Goal: Information Seeking & Learning: Find specific fact

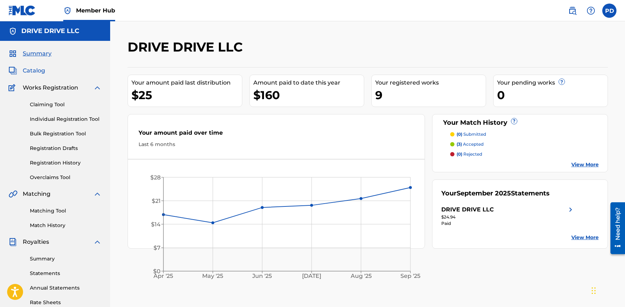
click at [40, 71] on span "Catalog" at bounding box center [34, 70] width 22 height 9
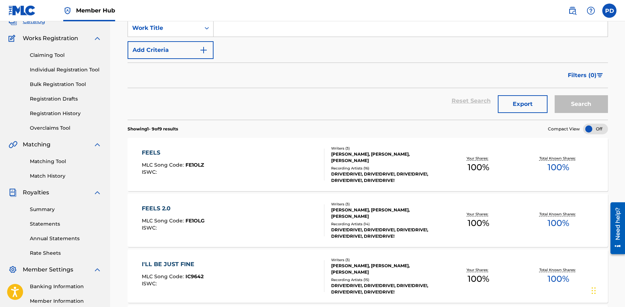
scroll to position [51, 0]
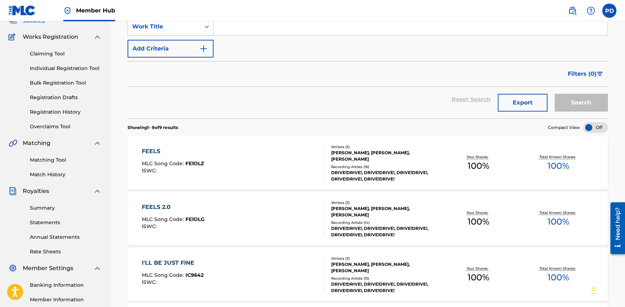
click at [158, 151] on div "FEELS" at bounding box center [173, 151] width 62 height 9
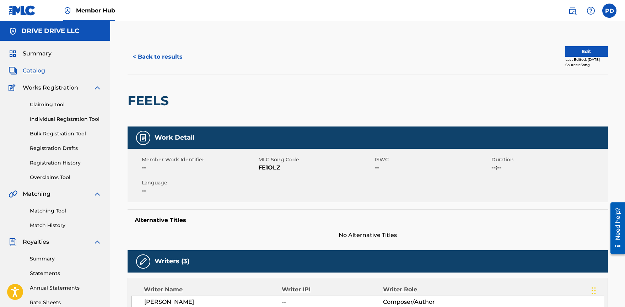
click at [41, 72] on span "Catalog" at bounding box center [34, 70] width 22 height 9
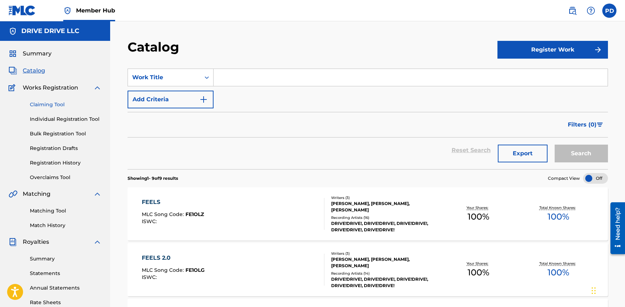
click at [56, 104] on link "Claiming Tool" at bounding box center [66, 104] width 72 height 7
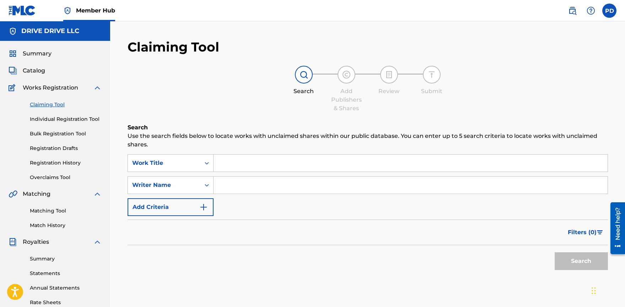
click at [230, 164] on input "Search Form" at bounding box center [410, 162] width 394 height 17
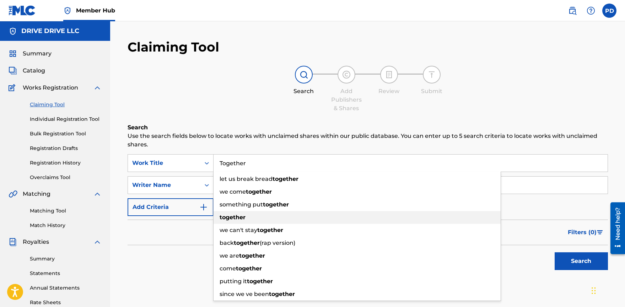
click at [238, 220] on strong "together" at bounding box center [232, 217] width 26 height 7
type input "together"
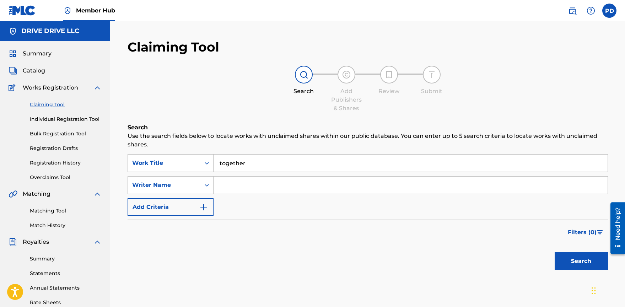
click at [243, 188] on input "Search Form" at bounding box center [410, 184] width 394 height 17
type input "[PERSON_NAME]"
click at [576, 263] on button "Search" at bounding box center [580, 261] width 53 height 18
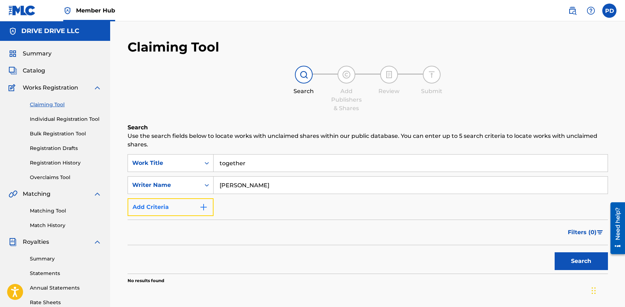
click at [187, 209] on button "Add Criteria" at bounding box center [170, 207] width 86 height 18
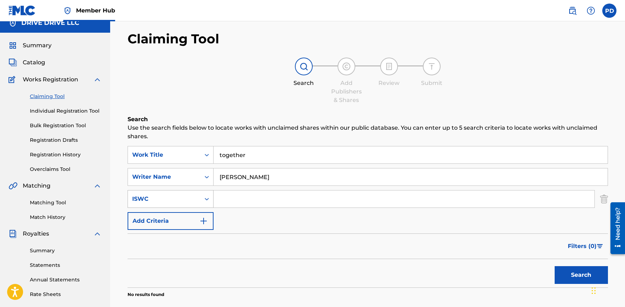
click at [201, 207] on div "Search Form" at bounding box center [206, 198] width 13 height 17
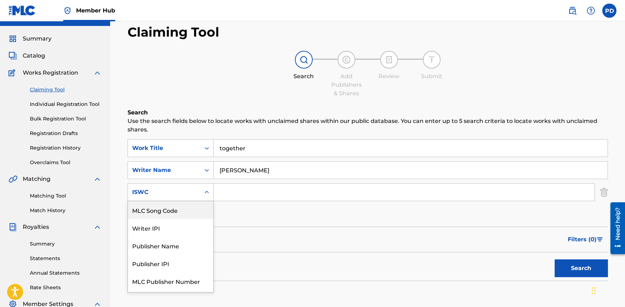
scroll to position [16, 0]
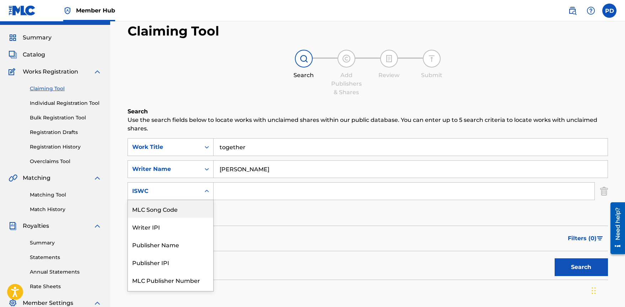
click at [279, 227] on div "Filters ( 0 )" at bounding box center [367, 238] width 480 height 26
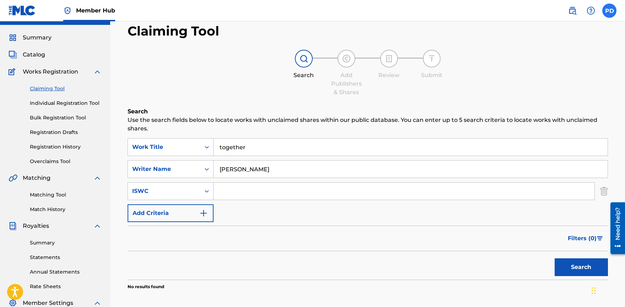
click at [609, 9] on label at bounding box center [609, 11] width 14 height 14
click at [609, 11] on input "PD [PERSON_NAME] [PERSON_NAME][EMAIL_ADDRESS][PERSON_NAME][DOMAIN_NAME] Notific…" at bounding box center [609, 11] width 0 height 0
click at [28, 11] on img at bounding box center [22, 10] width 27 height 10
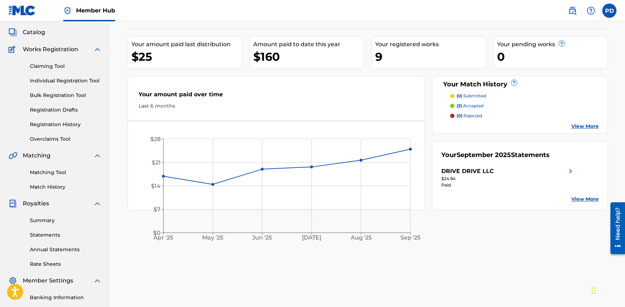
scroll to position [50, 0]
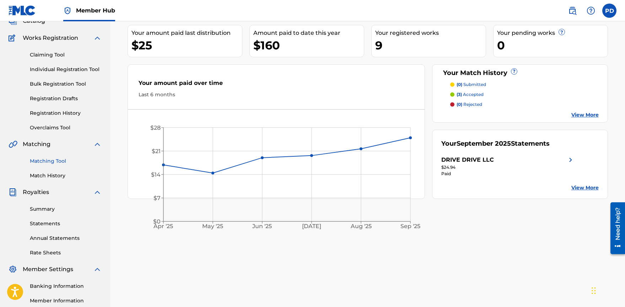
click at [51, 161] on link "Matching Tool" at bounding box center [66, 160] width 72 height 7
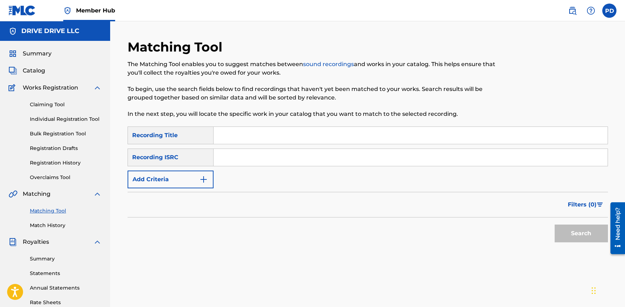
click at [237, 130] on input "Search Form" at bounding box center [410, 135] width 394 height 17
type input "together"
click at [251, 159] on input "Search Form" at bounding box center [410, 157] width 394 height 17
click at [184, 161] on div "Recording ISRC" at bounding box center [170, 157] width 86 height 18
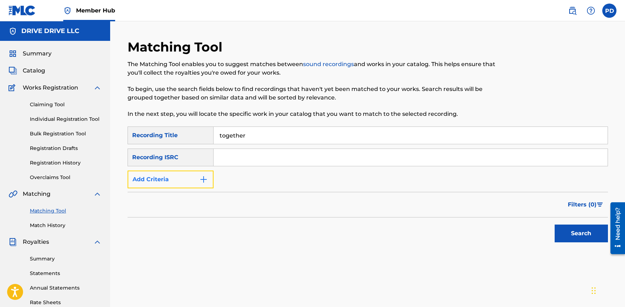
click at [203, 182] on img "Search Form" at bounding box center [203, 179] width 9 height 9
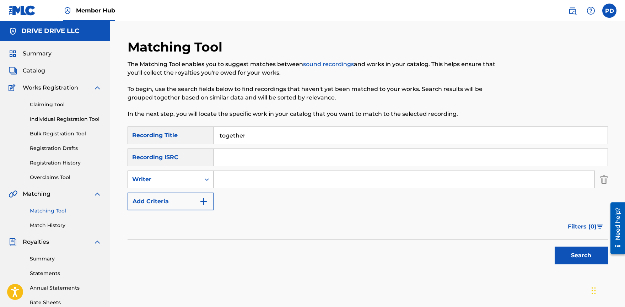
click at [195, 183] on div "Writer" at bounding box center [164, 179] width 64 height 9
click at [247, 179] on input "Search Form" at bounding box center [403, 179] width 381 height 17
type input "[PERSON_NAME]"
click at [576, 256] on button "Search" at bounding box center [580, 255] width 53 height 18
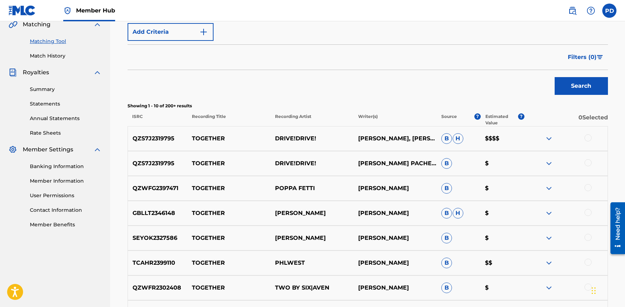
scroll to position [170, 0]
drag, startPoint x: 456, startPoint y: 137, endPoint x: 465, endPoint y: 137, distance: 9.2
click at [464, 137] on p "B H" at bounding box center [458, 138] width 44 height 11
click at [403, 108] on p "Showing 1 - 10 of 200+ results" at bounding box center [367, 105] width 480 height 6
click at [588, 138] on div at bounding box center [587, 137] width 7 height 7
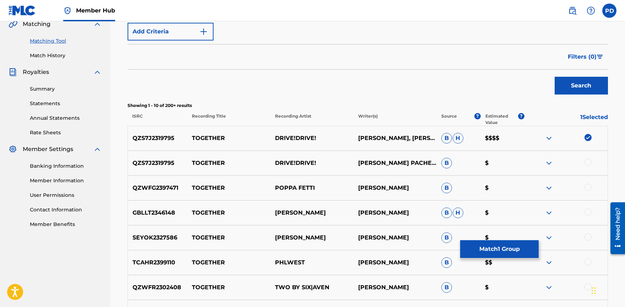
click at [588, 162] on div at bounding box center [587, 162] width 7 height 7
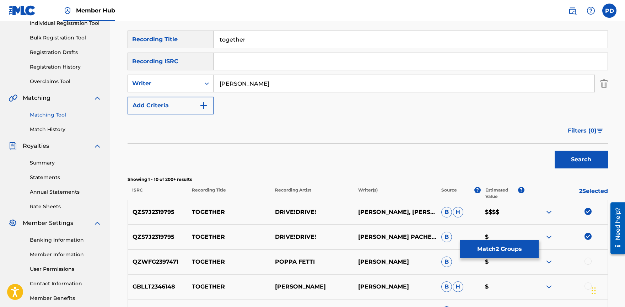
scroll to position [92, 0]
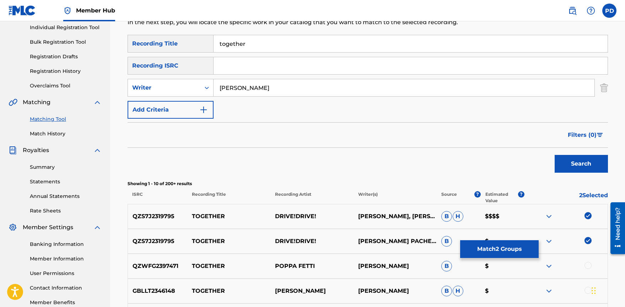
click at [233, 47] on input "together" at bounding box center [410, 43] width 394 height 17
type input "show me the money"
click at [586, 164] on button "Search" at bounding box center [580, 164] width 53 height 18
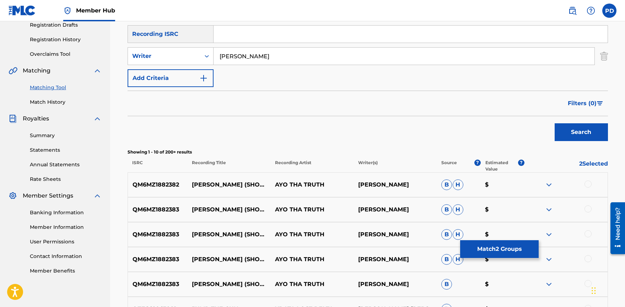
scroll to position [0, 0]
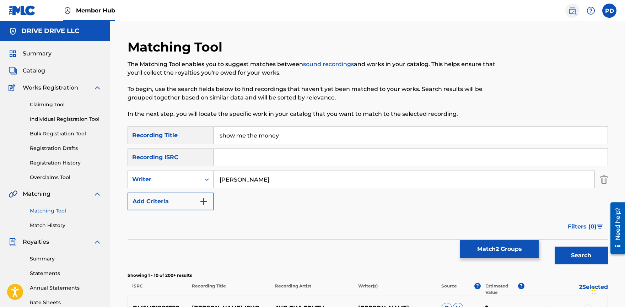
click at [573, 11] on img at bounding box center [572, 10] width 9 height 9
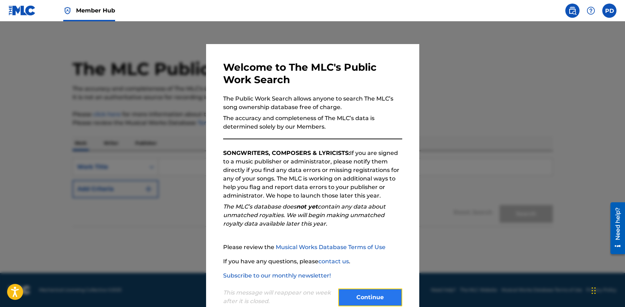
click at [372, 298] on button "Continue" at bounding box center [370, 297] width 64 height 18
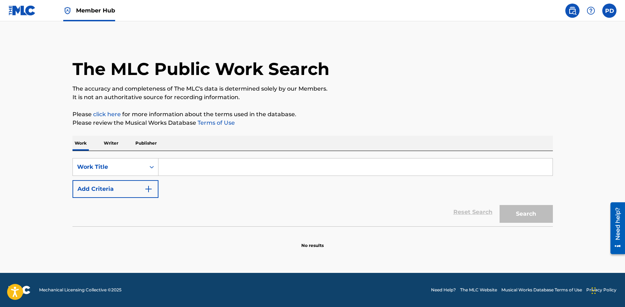
click at [181, 158] on input "Search Form" at bounding box center [355, 166] width 394 height 17
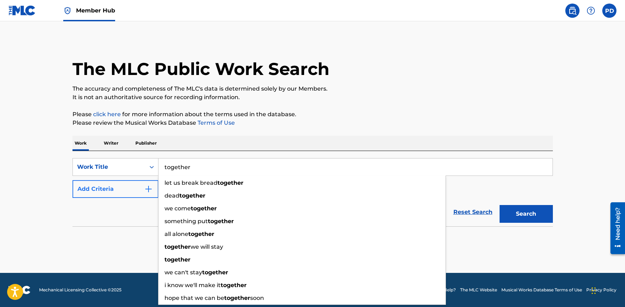
type input "together"
click at [94, 189] on button "Add Criteria" at bounding box center [115, 189] width 86 height 18
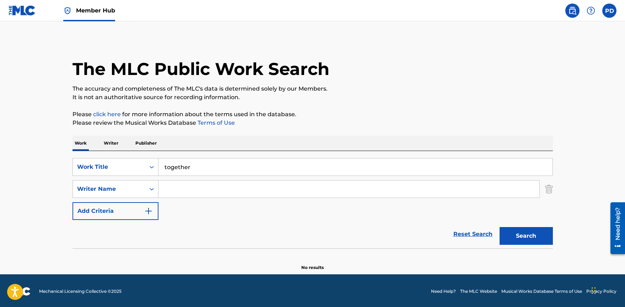
click at [169, 190] on input "Search Form" at bounding box center [348, 188] width 381 height 17
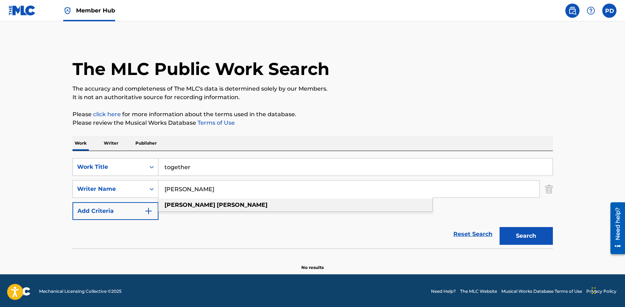
type input "[PERSON_NAME]"
click at [213, 204] on div "[PERSON_NAME]" at bounding box center [295, 204] width 274 height 13
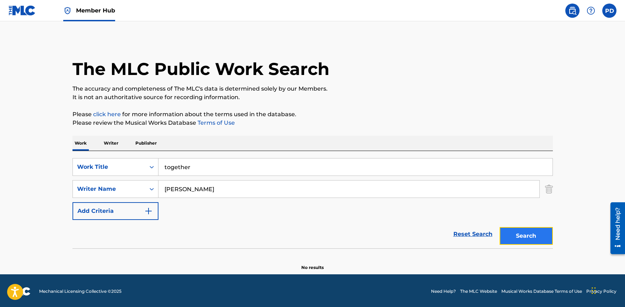
click at [523, 232] on button "Search" at bounding box center [525, 236] width 53 height 18
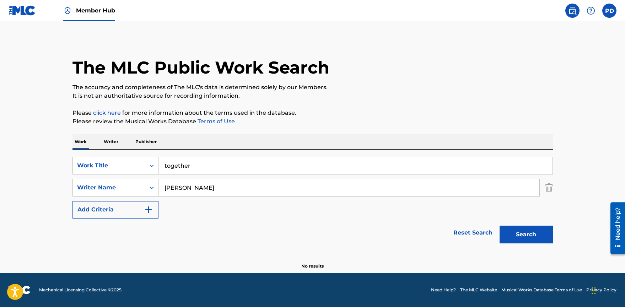
click at [115, 143] on p "Writer" at bounding box center [111, 141] width 19 height 15
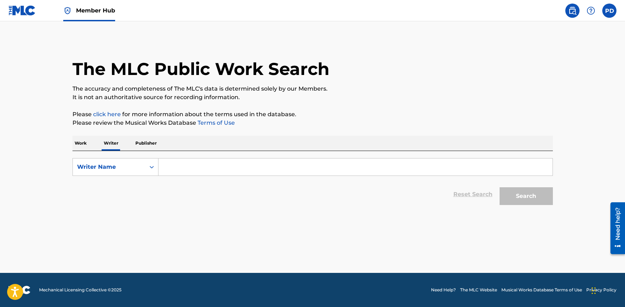
click at [170, 167] on input "Search Form" at bounding box center [355, 166] width 394 height 17
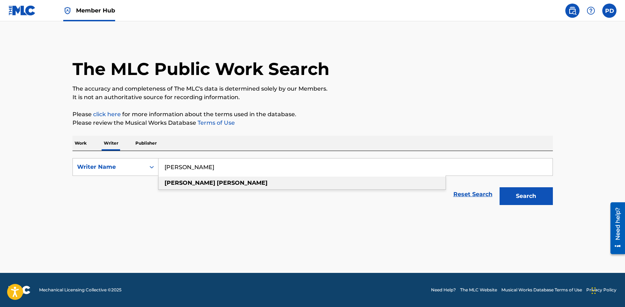
type input "[PERSON_NAME]"
click at [178, 180] on strong "[PERSON_NAME]" at bounding box center [189, 182] width 51 height 7
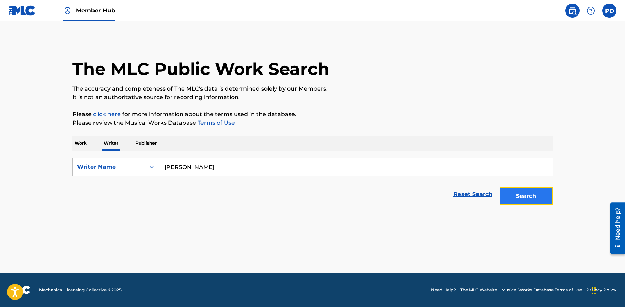
click at [516, 195] on button "Search" at bounding box center [525, 196] width 53 height 18
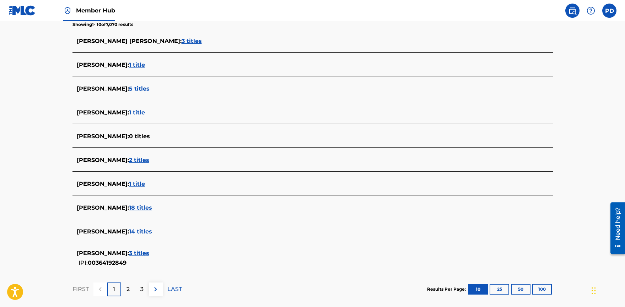
scroll to position [206, 0]
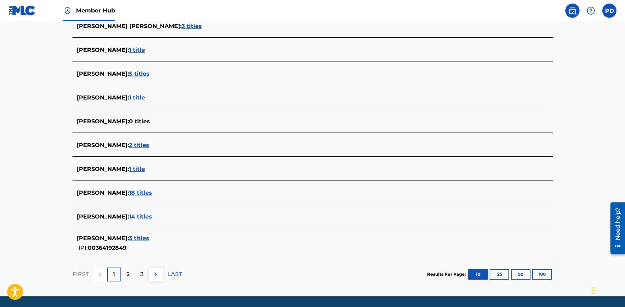
click at [135, 239] on span "3 titles" at bounding box center [139, 238] width 20 height 7
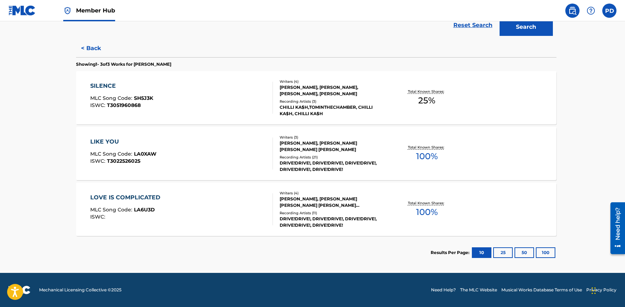
scroll to position [169, 0]
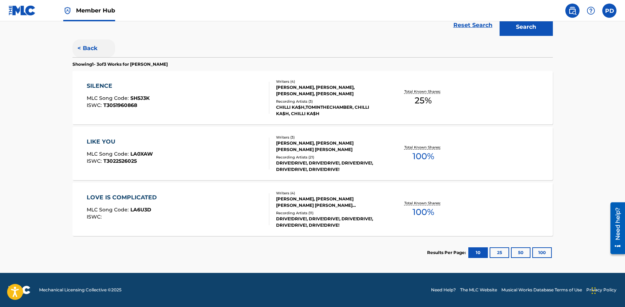
click at [79, 51] on button "< Back" at bounding box center [93, 48] width 43 height 18
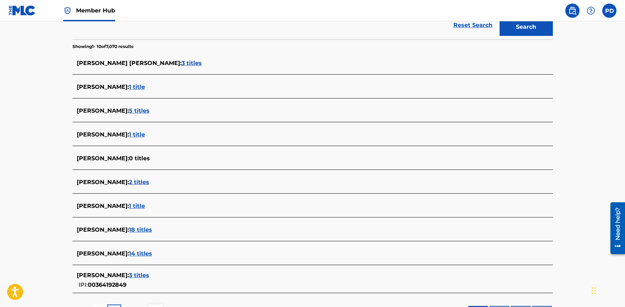
click at [137, 254] on span "14 titles" at bounding box center [140, 253] width 23 height 7
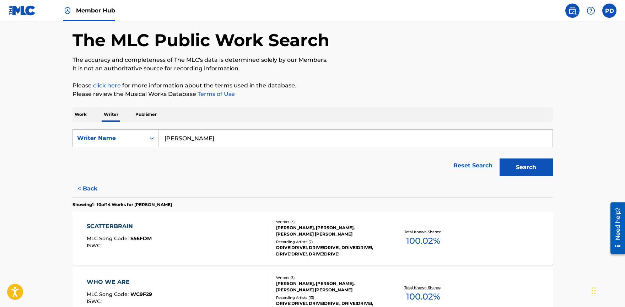
scroll to position [0, 0]
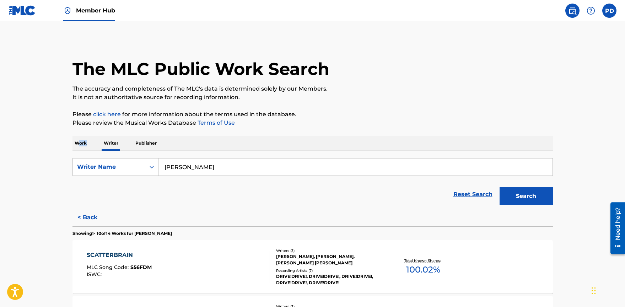
click at [78, 146] on p "Work" at bounding box center [80, 143] width 16 height 15
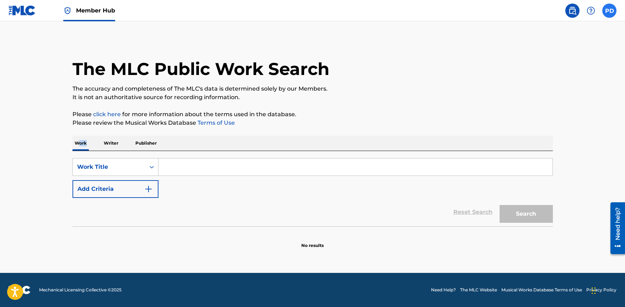
click at [612, 9] on label at bounding box center [609, 11] width 14 height 14
click at [609, 11] on input "PD [PERSON_NAME] [PERSON_NAME][EMAIL_ADDRESS][PERSON_NAME][DOMAIN_NAME] Notific…" at bounding box center [609, 11] width 0 height 0
click at [547, 50] on h3 "PD" at bounding box center [543, 45] width 16 height 12
click at [609, 11] on input "PD [PERSON_NAME] [PERSON_NAME][EMAIL_ADDRESS][PERSON_NAME][DOMAIN_NAME] Notific…" at bounding box center [609, 11] width 0 height 0
click at [27, 17] on link at bounding box center [22, 10] width 27 height 21
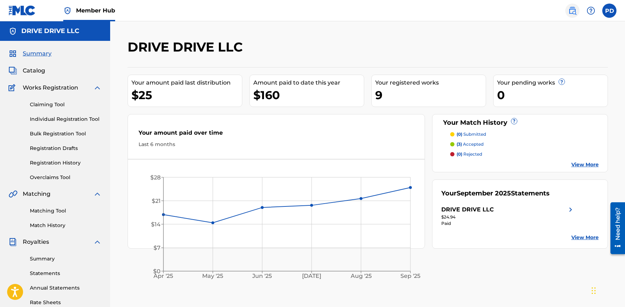
click at [573, 9] on img at bounding box center [572, 10] width 9 height 9
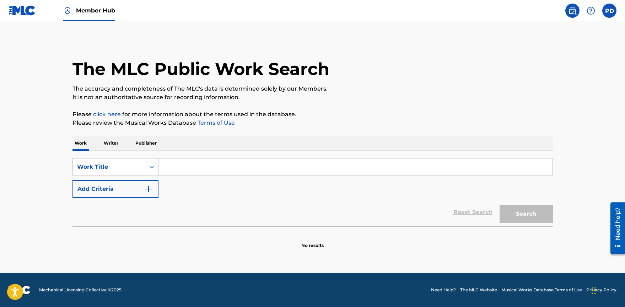
click at [199, 168] on input "Search Form" at bounding box center [355, 166] width 394 height 17
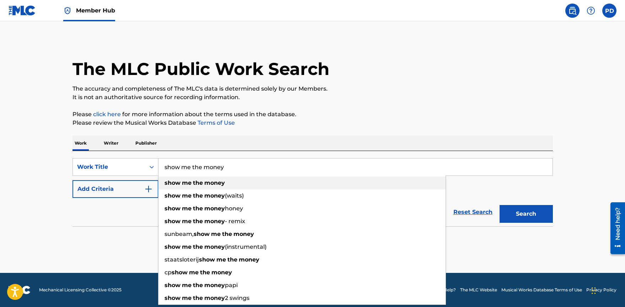
type input "show me the money"
click at [179, 181] on strong "show" at bounding box center [172, 182] width 16 height 7
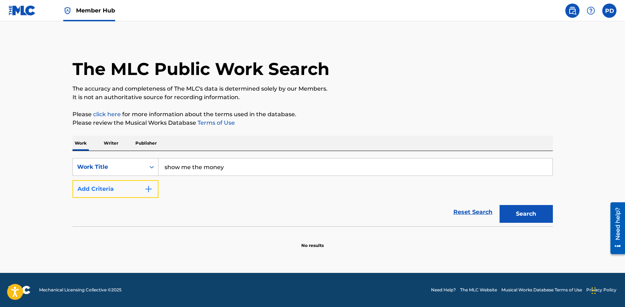
click at [126, 191] on button "Add Criteria" at bounding box center [115, 189] width 86 height 18
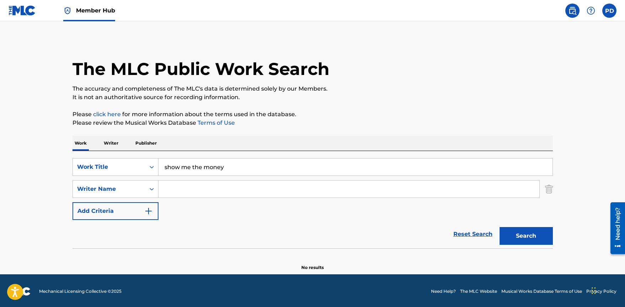
click at [189, 189] on input "Search Form" at bounding box center [348, 188] width 381 height 17
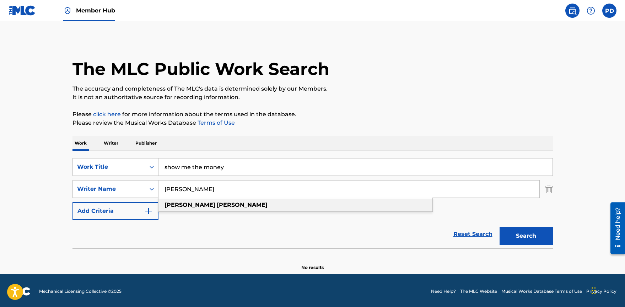
type input "[PERSON_NAME]"
click at [225, 202] on div "[PERSON_NAME]" at bounding box center [295, 204] width 274 height 13
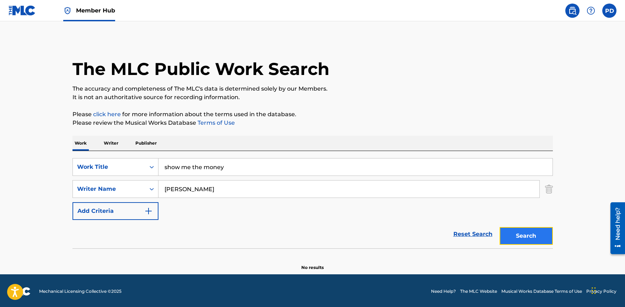
click at [514, 231] on button "Search" at bounding box center [525, 236] width 53 height 18
click at [124, 191] on div "Writer Name" at bounding box center [109, 189] width 64 height 9
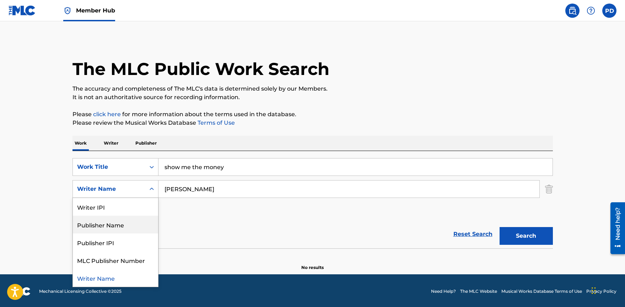
click at [236, 222] on div "Reset Search Search" at bounding box center [312, 234] width 480 height 28
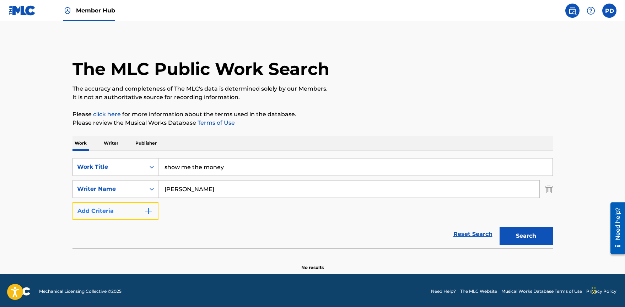
click at [138, 212] on button "Add Criteria" at bounding box center [115, 211] width 86 height 18
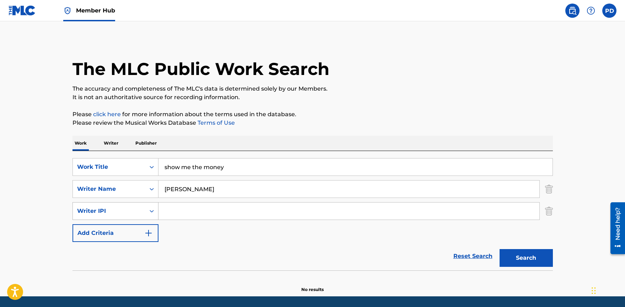
click at [131, 212] on div "Writer IPI" at bounding box center [109, 211] width 64 height 9
click at [202, 172] on input "show me the money" at bounding box center [355, 166] width 394 height 17
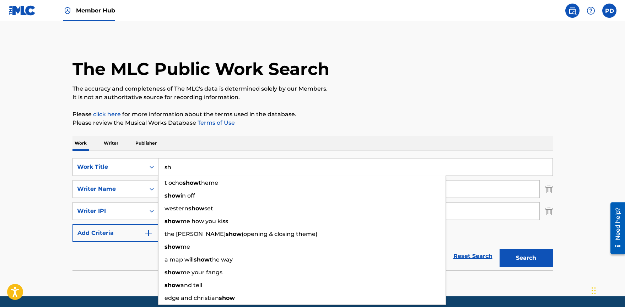
type input "s"
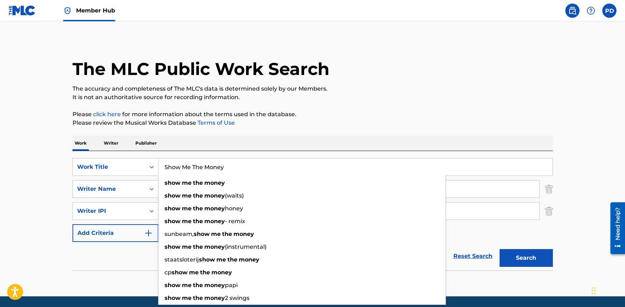
type input "Show Me The Money"
click at [499, 249] on button "Search" at bounding box center [525, 258] width 53 height 18
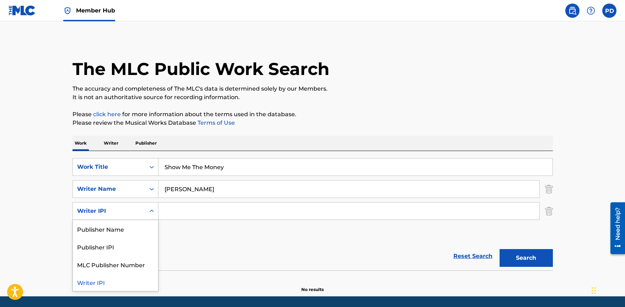
click at [138, 210] on div "Writer IPI" at bounding box center [109, 211] width 64 height 9
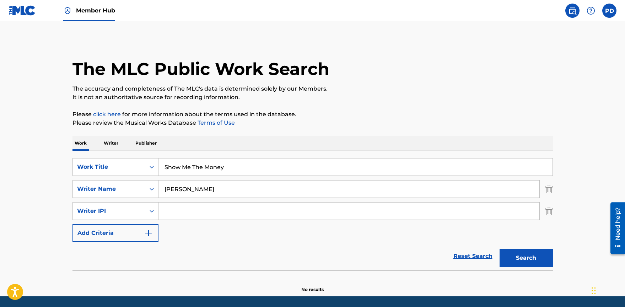
click at [188, 207] on input "Search Form" at bounding box center [348, 210] width 381 height 17
type input "364192849"
click at [524, 260] on button "Search" at bounding box center [525, 258] width 53 height 18
click at [14, 15] on img at bounding box center [22, 10] width 27 height 10
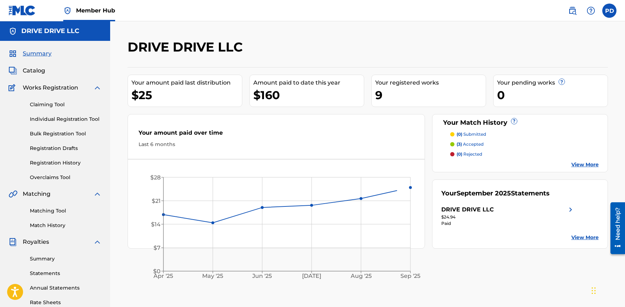
click at [54, 206] on div "Matching Tool Match History" at bounding box center [55, 213] width 93 height 31
click at [53, 208] on link "Matching Tool" at bounding box center [66, 210] width 72 height 7
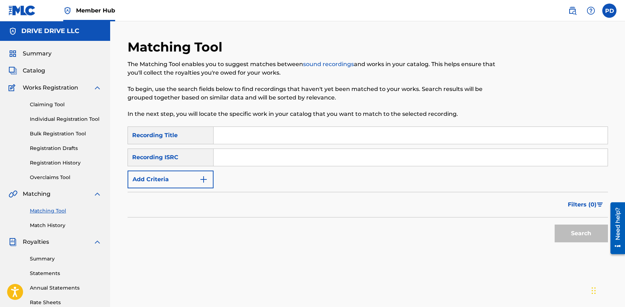
click at [236, 135] on input "Search Form" at bounding box center [410, 135] width 394 height 17
type input "show me the money"
click at [194, 158] on div "Recording ISRC" at bounding box center [170, 157] width 86 height 18
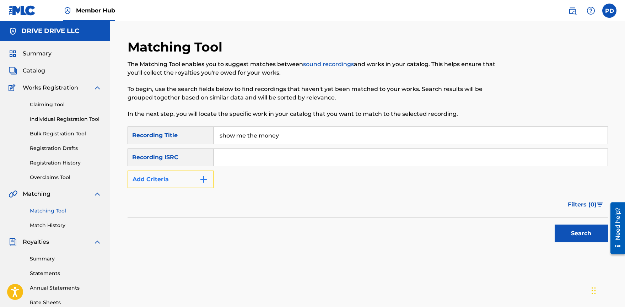
click at [187, 177] on button "Add Criteria" at bounding box center [170, 179] width 86 height 18
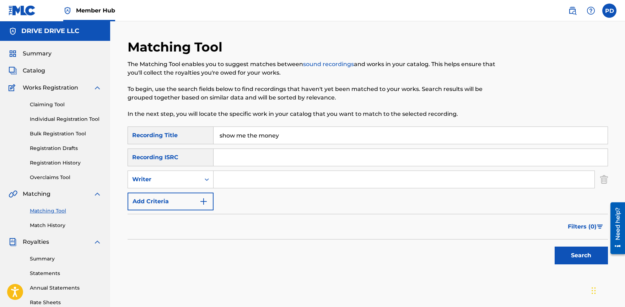
click at [228, 176] on input "Search Form" at bounding box center [403, 179] width 381 height 17
type input "[PERSON_NAME]"
click at [576, 260] on button "Search" at bounding box center [580, 255] width 53 height 18
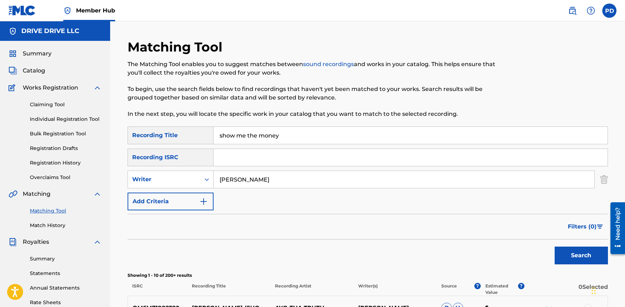
click at [267, 156] on input "Search Form" at bounding box center [410, 157] width 394 height 17
paste input "QZTLA2599740"
type input "QZTLA2599740"
click at [575, 252] on button "Search" at bounding box center [580, 255] width 53 height 18
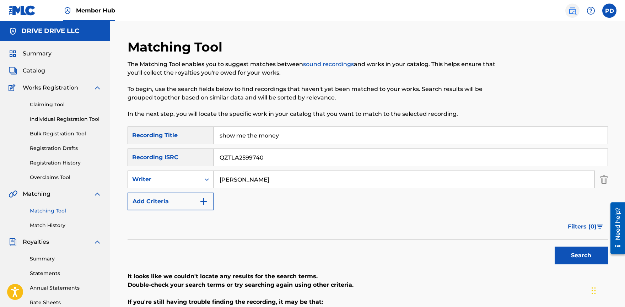
click at [574, 12] on img at bounding box center [572, 10] width 9 height 9
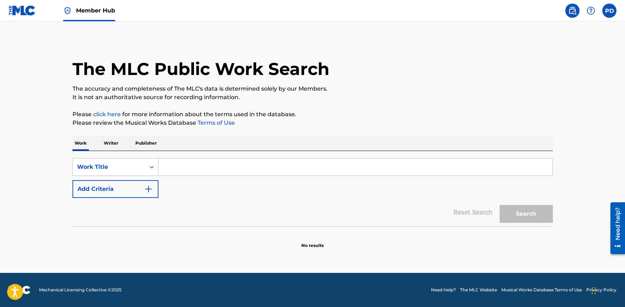
click at [118, 145] on p "Writer" at bounding box center [111, 143] width 19 height 15
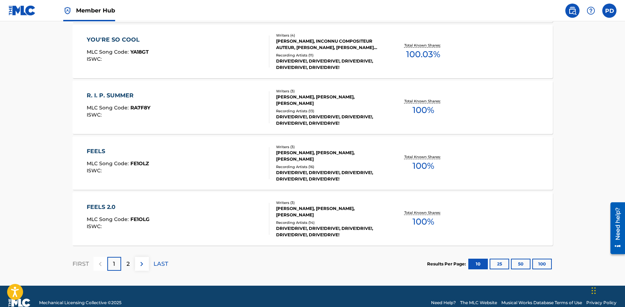
scroll to position [562, 0]
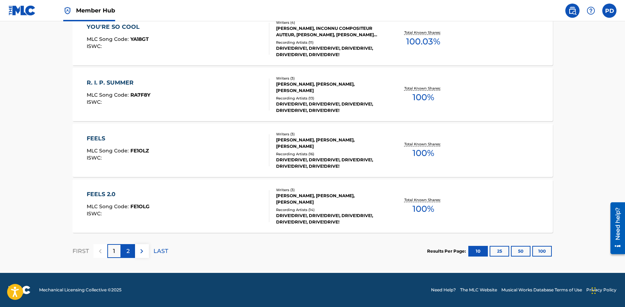
click at [129, 252] on p "2" at bounding box center [127, 251] width 3 height 9
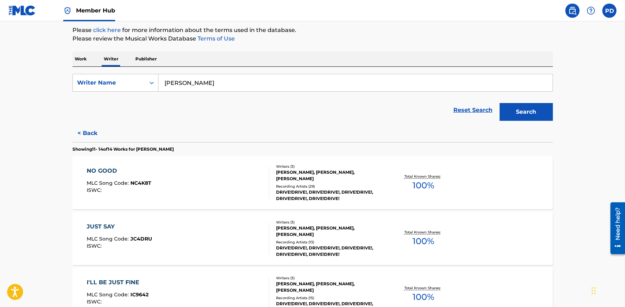
scroll to position [0, 0]
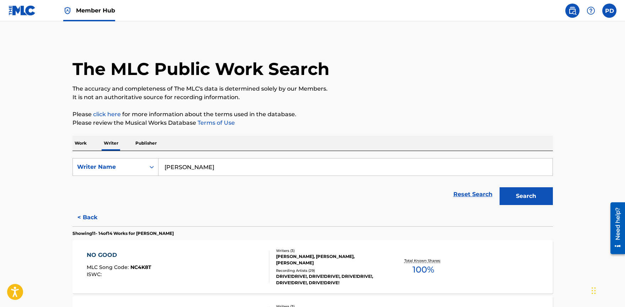
click at [86, 147] on p "Work" at bounding box center [80, 143] width 16 height 15
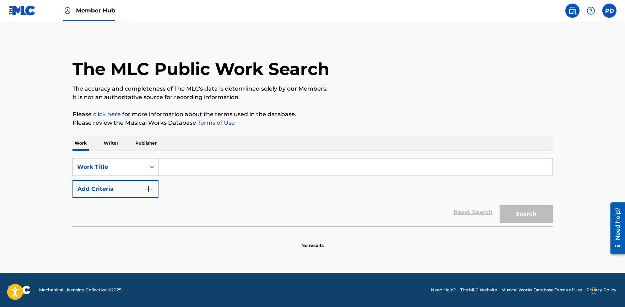
click at [202, 171] on input "Search Form" at bounding box center [355, 166] width 394 height 17
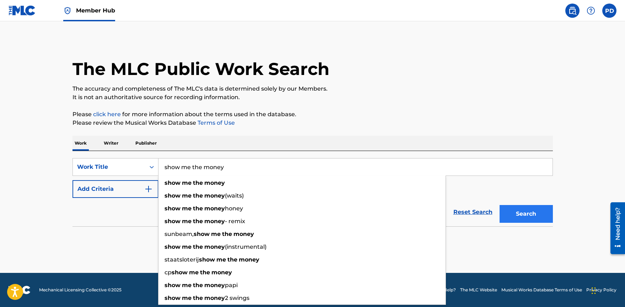
type input "show me the money"
click at [539, 215] on button "Search" at bounding box center [525, 214] width 53 height 18
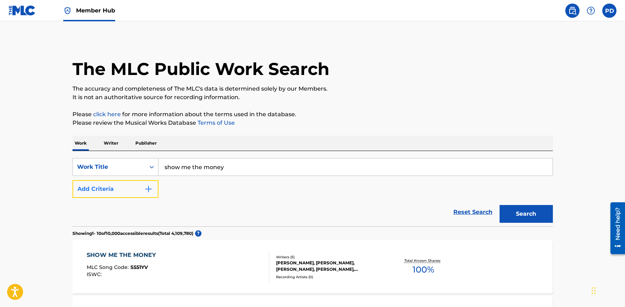
click at [135, 189] on button "Add Criteria" at bounding box center [115, 189] width 86 height 18
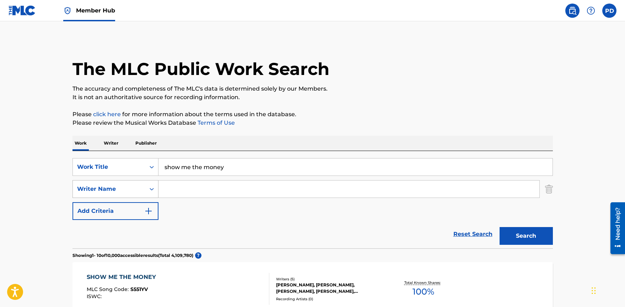
click at [144, 192] on div "Writer Name" at bounding box center [109, 188] width 72 height 13
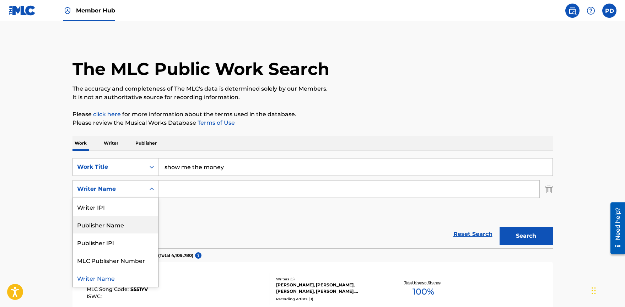
click at [131, 226] on div "Publisher Name" at bounding box center [115, 225] width 85 height 18
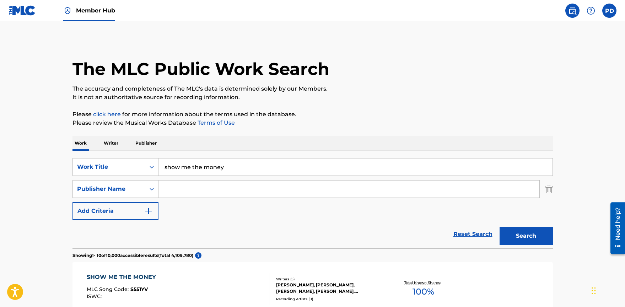
click at [196, 187] on input "Search Form" at bounding box center [348, 188] width 381 height 17
click at [208, 245] on span "a music publishing" at bounding box center [204, 243] width 54 height 7
type input "vydia music publishing"
click at [516, 234] on button "Search" at bounding box center [525, 236] width 53 height 18
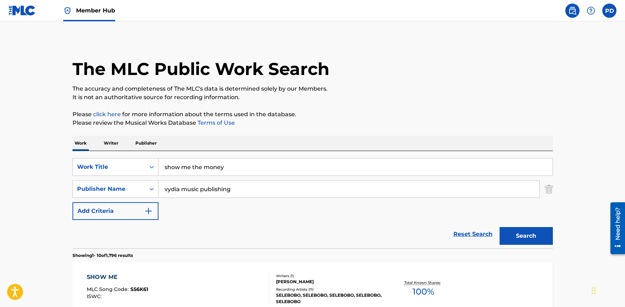
click at [206, 197] on input "vydia music publishing" at bounding box center [348, 188] width 381 height 17
click at [206, 191] on input "vydia music publishing" at bounding box center [348, 188] width 381 height 17
click at [133, 187] on div "Publisher Name" at bounding box center [109, 189] width 64 height 9
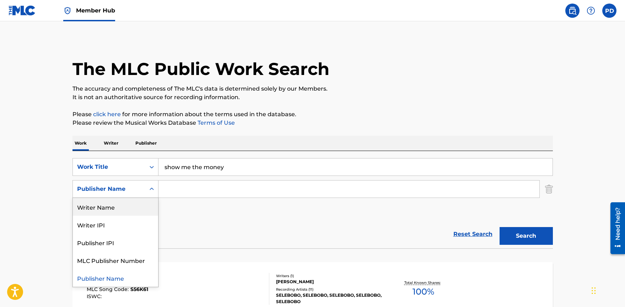
click at [125, 205] on div "Writer Name" at bounding box center [115, 207] width 85 height 18
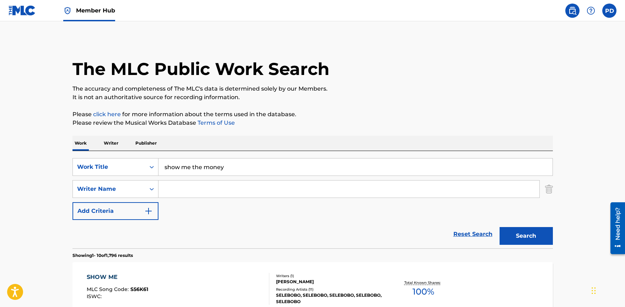
click at [190, 187] on input "Search Form" at bounding box center [348, 188] width 381 height 17
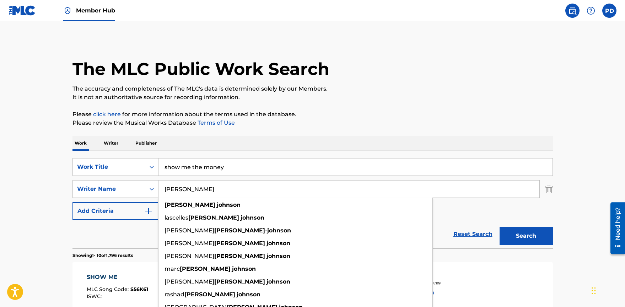
click at [479, 212] on div "SearchWithCriteriae41a3883-7a52-4a02-9c52-41f1d6f916fc Work Title show me the m…" at bounding box center [312, 189] width 480 height 62
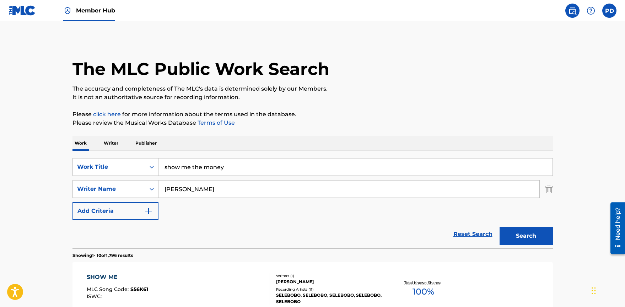
click at [538, 236] on button "Search" at bounding box center [525, 236] width 53 height 18
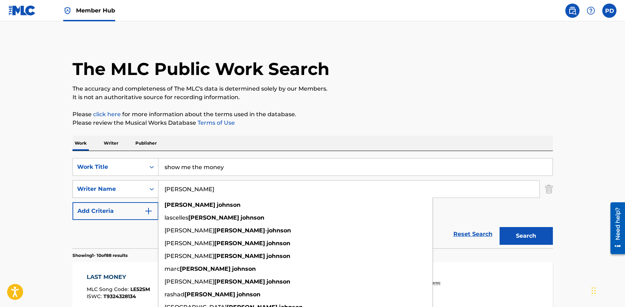
drag, startPoint x: 227, startPoint y: 189, endPoint x: 151, endPoint y: 189, distance: 76.0
click at [151, 189] on div "SearchWithCriteria04a87c1a-6a48-475b-a5e8-c9689ae3a95f Writer Name [PERSON_NAME…" at bounding box center [312, 189] width 480 height 18
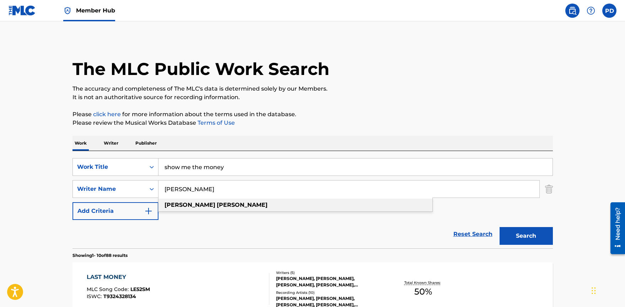
type input "[PERSON_NAME]"
click at [175, 208] on div "[PERSON_NAME]" at bounding box center [295, 204] width 274 height 13
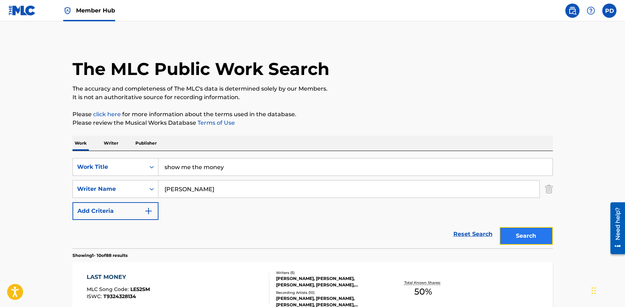
click at [520, 236] on button "Search" at bounding box center [525, 236] width 53 height 18
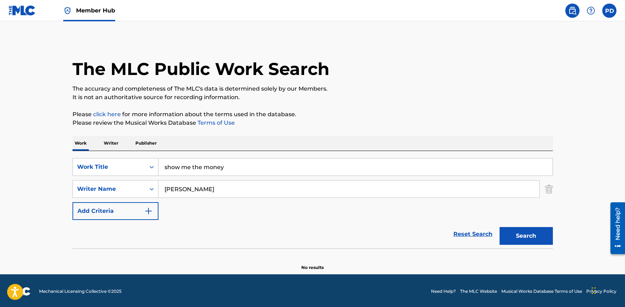
click at [569, 14] on img at bounding box center [572, 10] width 9 height 9
click at [574, 10] on img at bounding box center [572, 10] width 9 height 9
click at [613, 11] on label at bounding box center [609, 11] width 14 height 14
click at [609, 11] on input "PD [PERSON_NAME] [PERSON_NAME][EMAIL_ADDRESS][PERSON_NAME][DOMAIN_NAME] Notific…" at bounding box center [609, 11] width 0 height 0
click at [21, 15] on img at bounding box center [22, 10] width 27 height 10
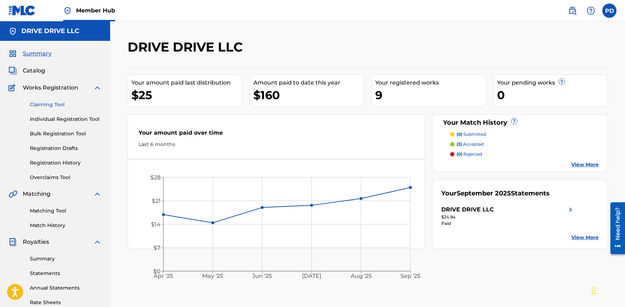
click at [52, 103] on link "Claiming Tool" at bounding box center [66, 104] width 72 height 7
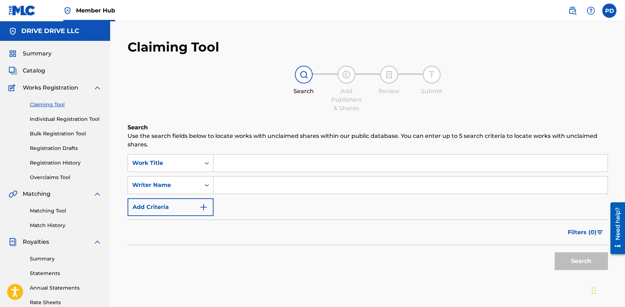
click at [240, 158] on input "Search Form" at bounding box center [410, 162] width 394 height 17
type input "o"
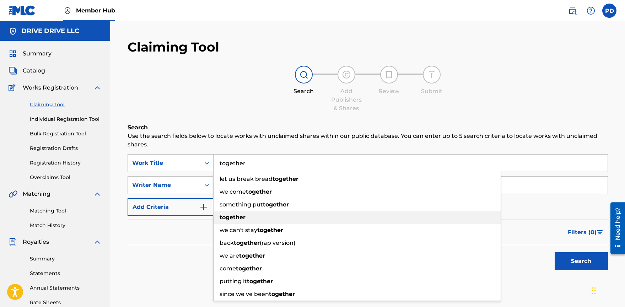
type input "together"
click at [236, 216] on strong "together" at bounding box center [232, 217] width 26 height 7
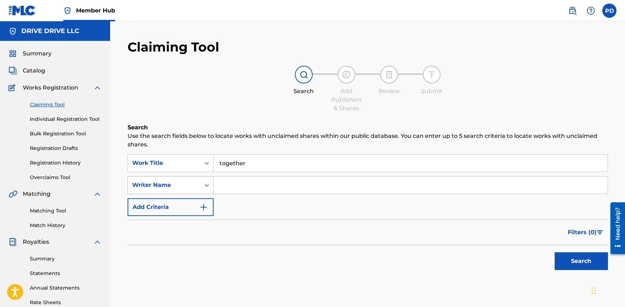
click at [190, 187] on div "Writer Name" at bounding box center [164, 185] width 64 height 9
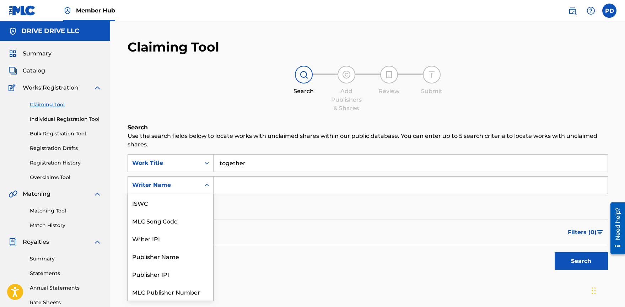
scroll to position [18, 0]
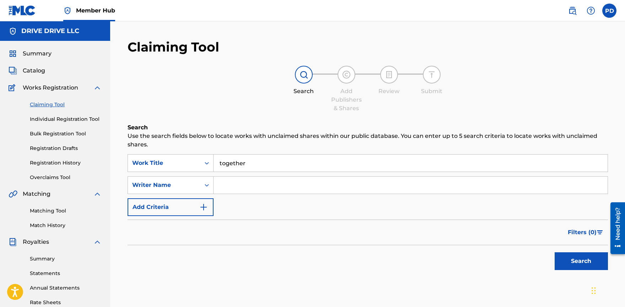
click at [224, 187] on input "Search Form" at bounding box center [410, 184] width 394 height 17
type input "[PERSON_NAME]"
click at [573, 256] on button "Search" at bounding box center [580, 261] width 53 height 18
click at [53, 211] on link "Matching Tool" at bounding box center [66, 210] width 72 height 7
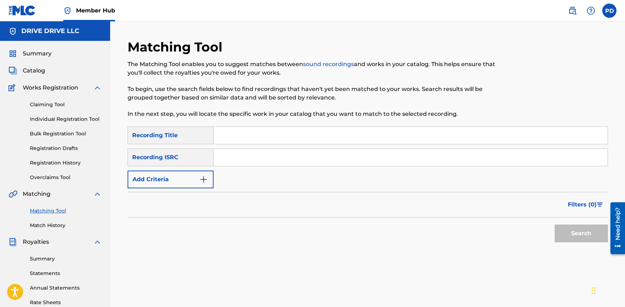
click at [237, 138] on input "Search Form" at bounding box center [410, 135] width 394 height 17
type input "together"
click at [246, 150] on input "Search Form" at bounding box center [410, 157] width 394 height 17
type input "[PERSON_NAME]"
click at [579, 231] on button "Search" at bounding box center [580, 233] width 53 height 18
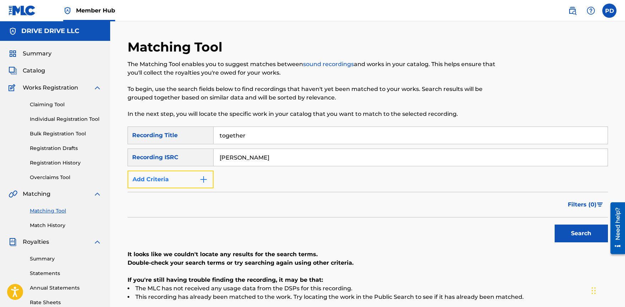
click at [185, 175] on button "Add Criteria" at bounding box center [170, 179] width 86 height 18
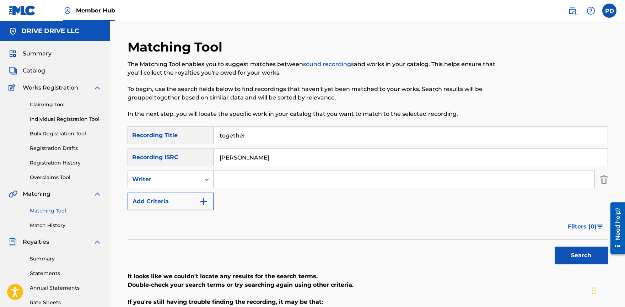
click at [241, 181] on input "Search Form" at bounding box center [403, 179] width 381 height 17
type input "[PERSON_NAME]"
click at [256, 162] on input "[PERSON_NAME]" at bounding box center [410, 157] width 394 height 17
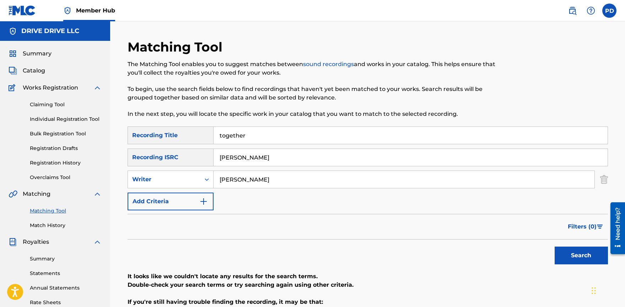
click at [256, 162] on input "[PERSON_NAME]" at bounding box center [410, 157] width 394 height 17
click at [579, 253] on button "Search" at bounding box center [580, 255] width 53 height 18
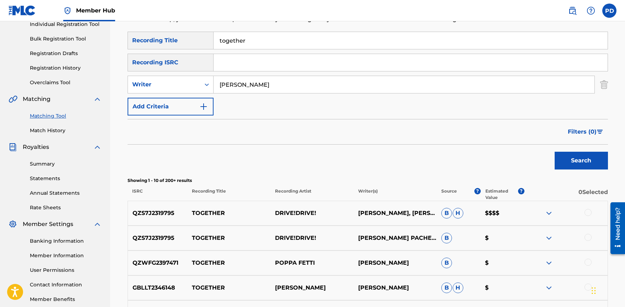
scroll to position [101, 0]
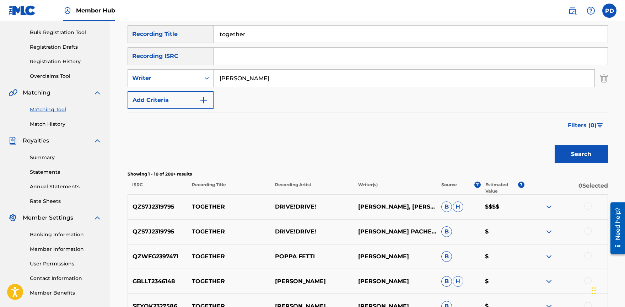
click at [550, 206] on img at bounding box center [548, 206] width 9 height 9
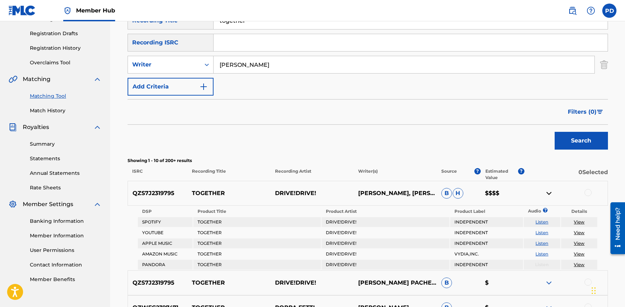
scroll to position [137, 0]
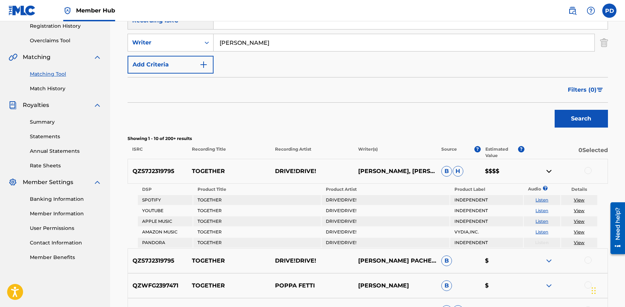
click at [547, 171] on img at bounding box center [548, 171] width 9 height 9
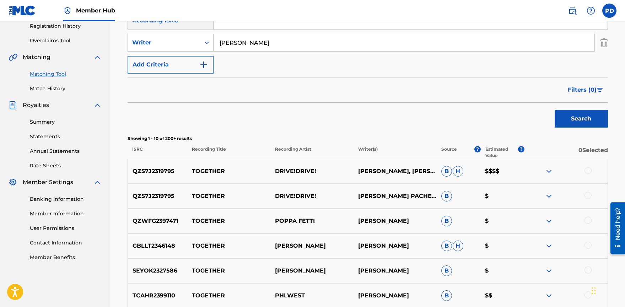
click at [547, 196] on img at bounding box center [548, 196] width 9 height 9
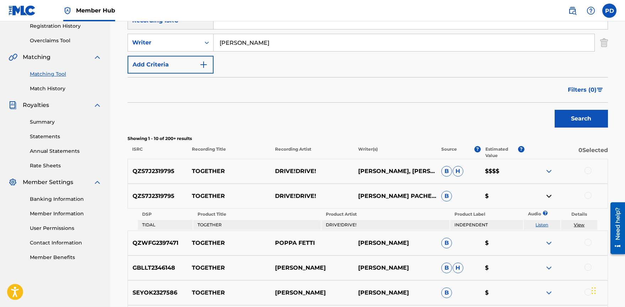
click at [548, 196] on img at bounding box center [548, 196] width 9 height 9
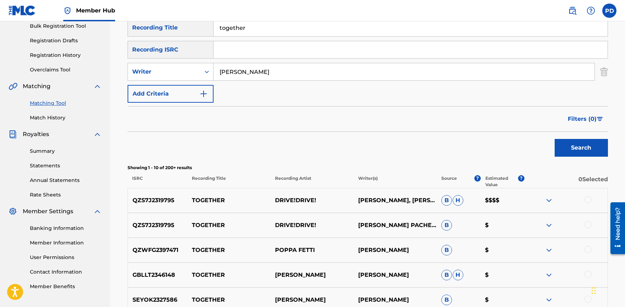
scroll to position [89, 0]
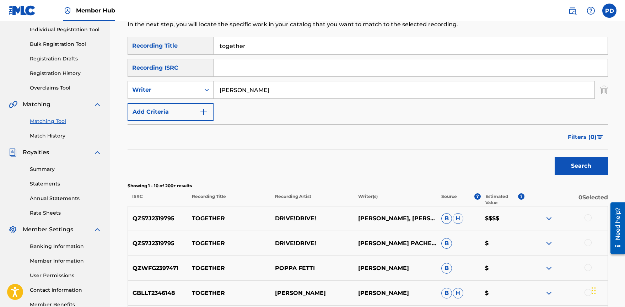
click at [249, 63] on input "Search Form" at bounding box center [410, 67] width 394 height 17
click at [294, 136] on div "Filters ( 0 )" at bounding box center [367, 137] width 480 height 26
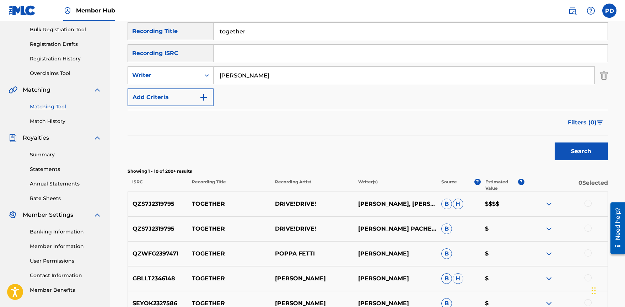
scroll to position [97, 0]
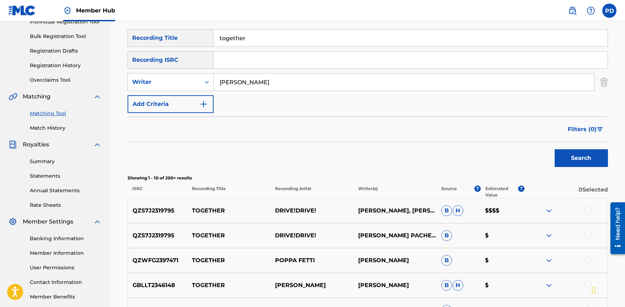
click at [251, 66] on input "Search Form" at bounding box center [410, 59] width 394 height 17
type input "QZS7J2319795"
click at [581, 165] on button "Search" at bounding box center [580, 158] width 53 height 18
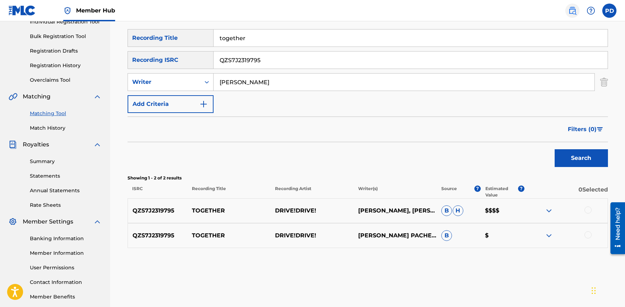
click at [570, 8] on img at bounding box center [572, 10] width 9 height 9
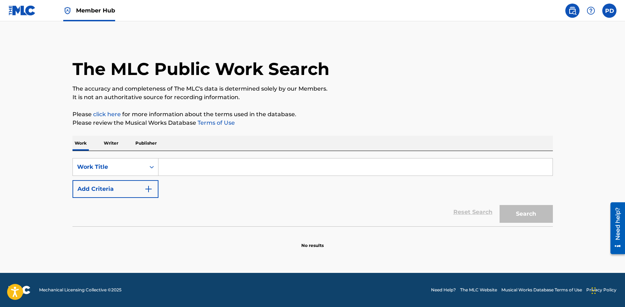
click at [198, 169] on input "Search Form" at bounding box center [355, 166] width 394 height 17
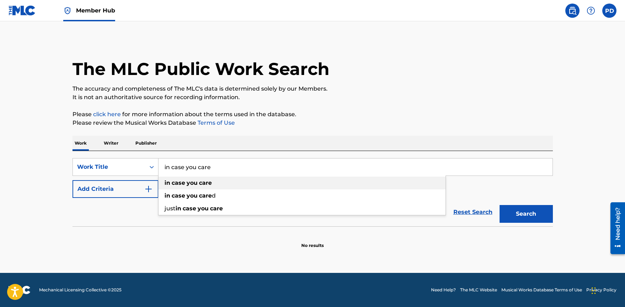
type input "in case you care"
click at [172, 181] on strong "case" at bounding box center [177, 182] width 13 height 7
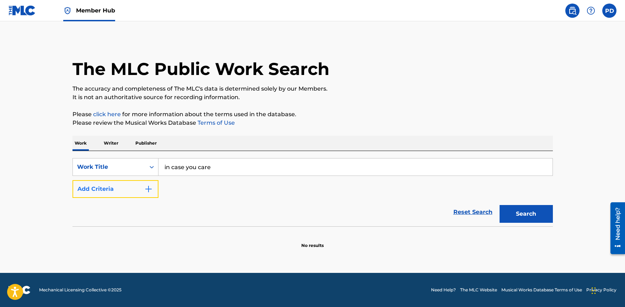
click at [110, 195] on button "Add Criteria" at bounding box center [115, 189] width 86 height 18
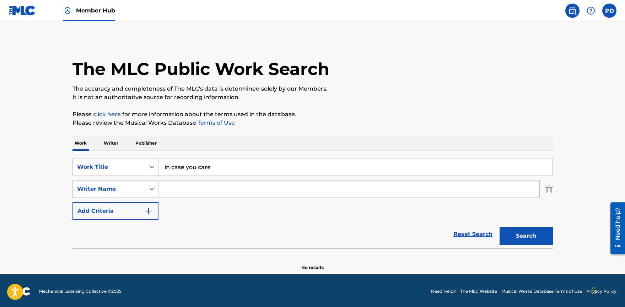
click at [190, 185] on input "Search Form" at bounding box center [348, 188] width 381 height 17
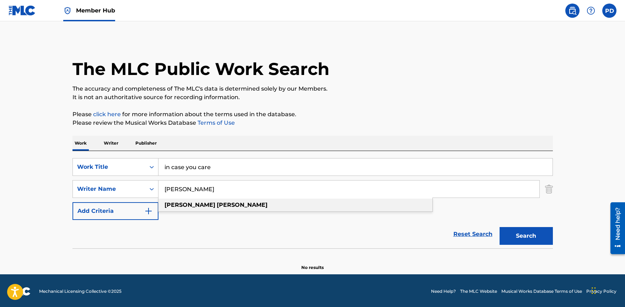
type input "[PERSON_NAME]"
click at [217, 208] on strong "[PERSON_NAME]" at bounding box center [242, 204] width 51 height 7
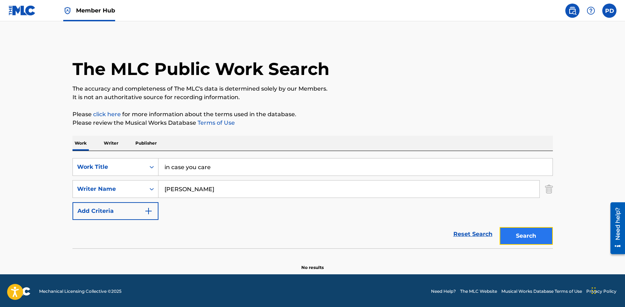
click at [523, 238] on button "Search" at bounding box center [525, 236] width 53 height 18
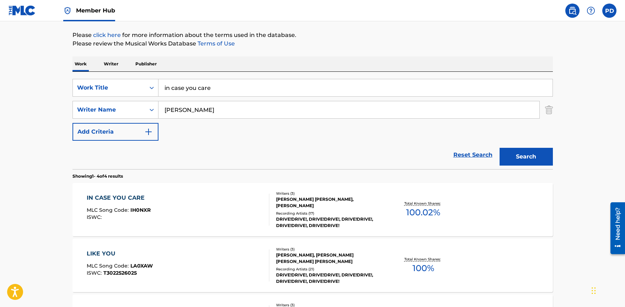
scroll to position [80, 0]
click at [102, 195] on div "IN CASE YOU CARE" at bounding box center [119, 197] width 64 height 9
